Goal: Contribute content

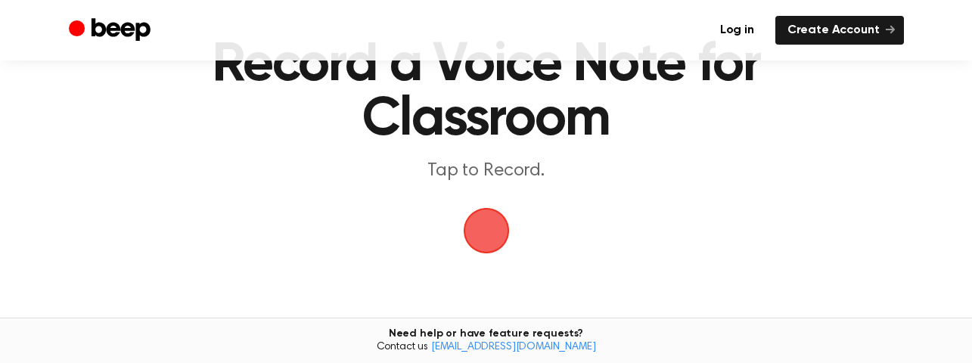
scroll to position [76, 0]
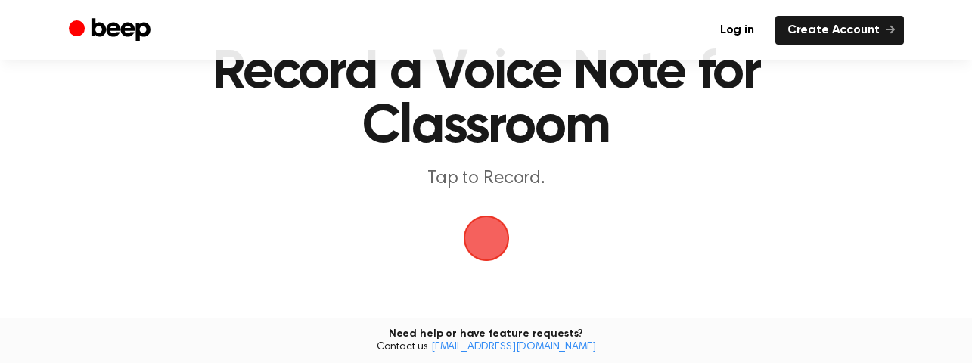
click at [496, 228] on span "button" at bounding box center [486, 239] width 84 height 84
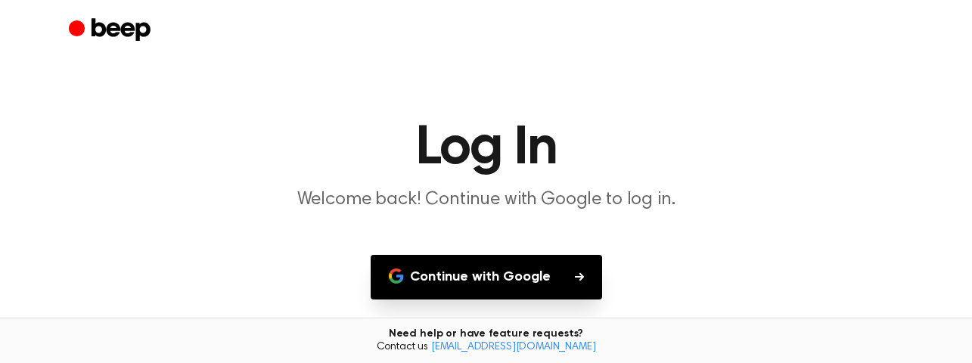
click at [485, 287] on button "Continue with Google" at bounding box center [487, 277] width 232 height 45
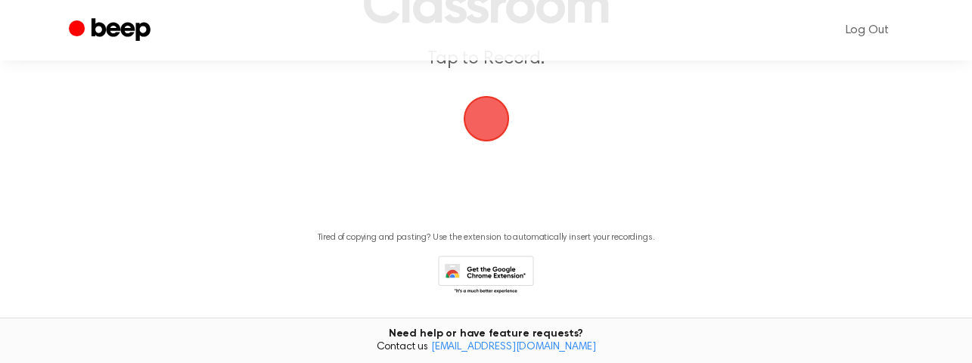
scroll to position [169, 0]
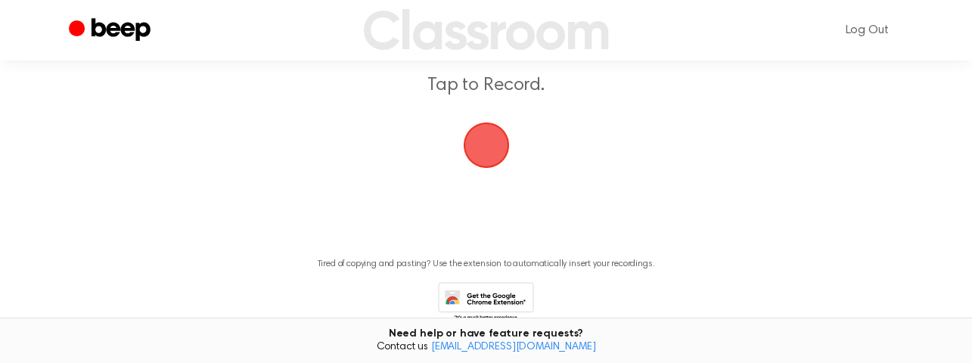
click at [484, 139] on span "button" at bounding box center [486, 145] width 73 height 73
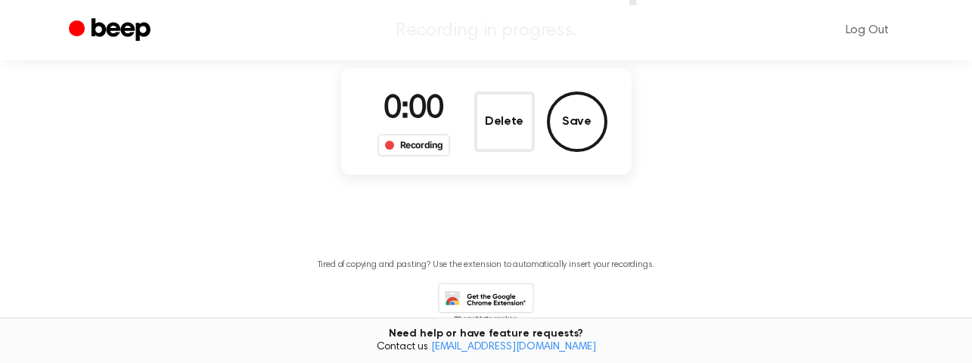
scroll to position [169, 0]
click at [582, 118] on button "Save" at bounding box center [577, 121] width 61 height 61
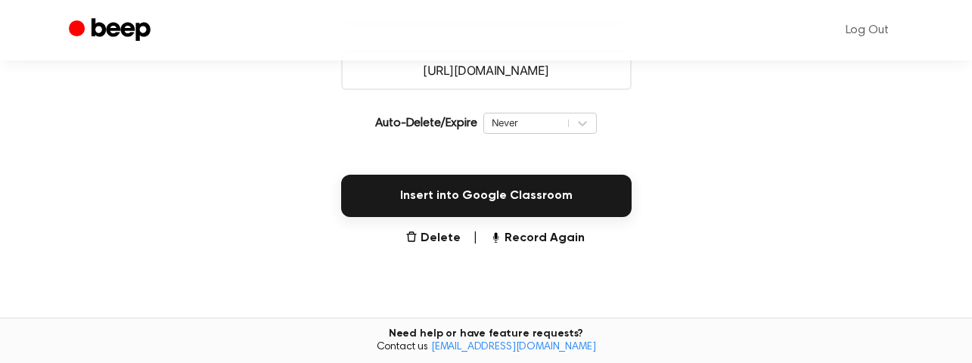
scroll to position [272, 0]
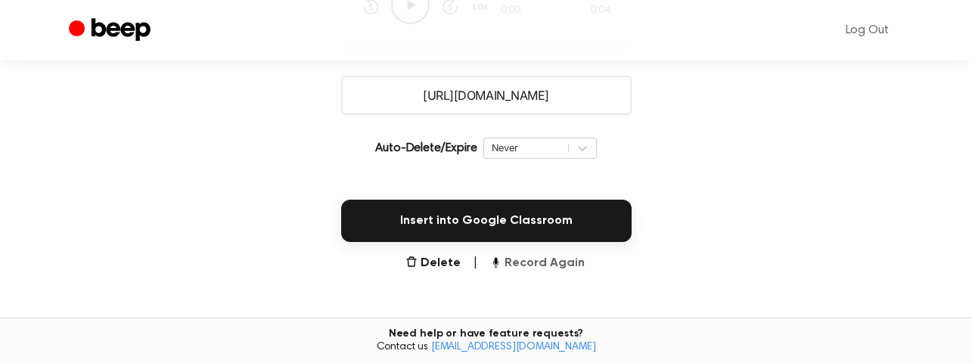
click at [514, 261] on button "Record Again" at bounding box center [537, 263] width 95 height 18
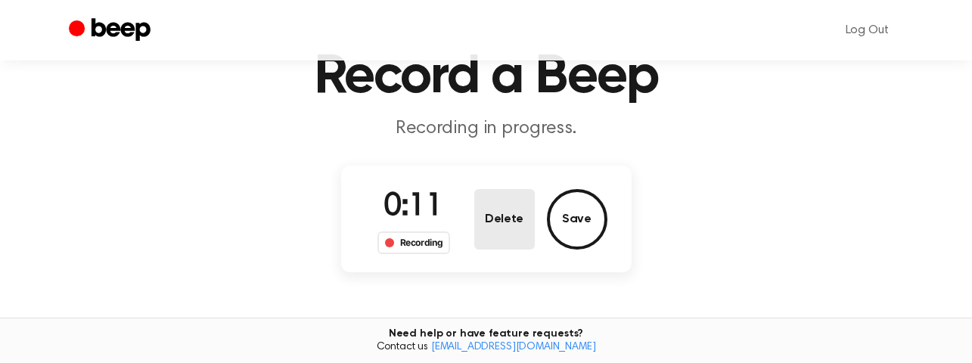
click at [507, 225] on button "Delete" at bounding box center [504, 219] width 61 height 61
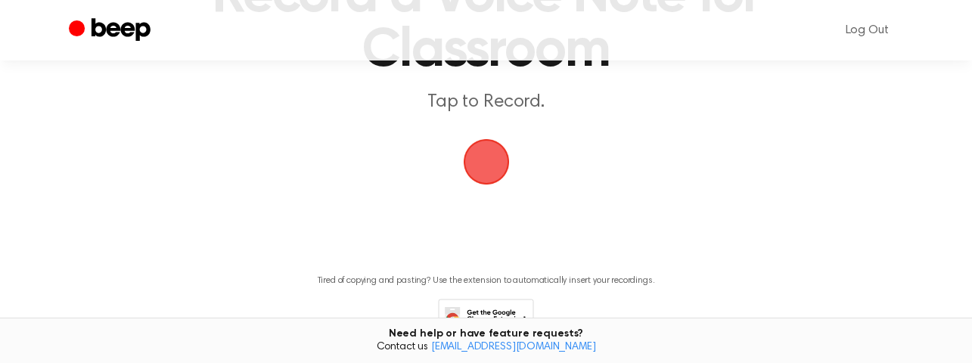
scroll to position [0, 0]
